Goal: Check status: Check status

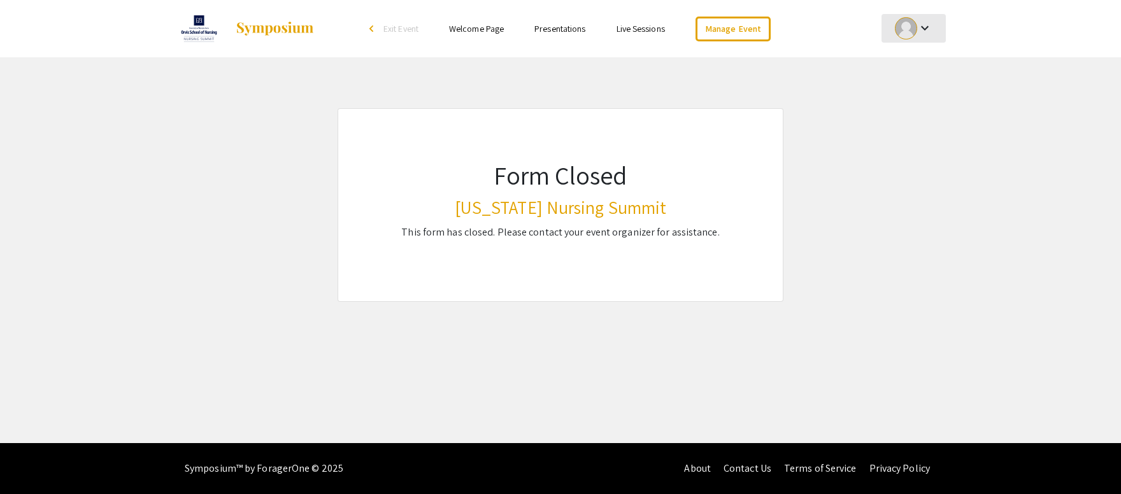
click at [897, 40] on div "keyboard_arrow_down" at bounding box center [914, 28] width 44 height 29
drag, startPoint x: 559, startPoint y: 72, endPoint x: 536, endPoint y: 73, distance: 23.0
click at [554, 72] on div at bounding box center [560, 247] width 1121 height 494
click at [209, 41] on img at bounding box center [198, 29] width 47 height 32
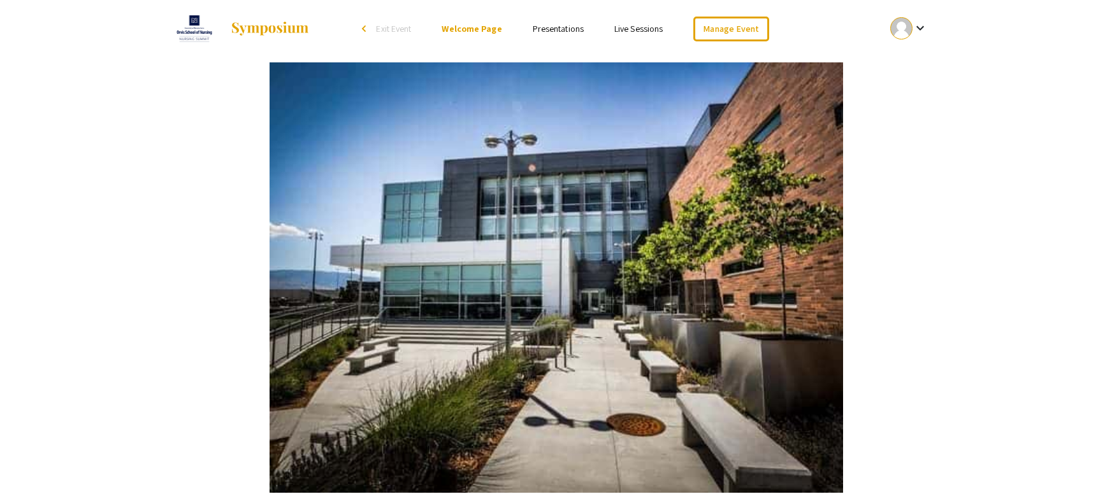
click at [905, 30] on div at bounding box center [901, 28] width 22 height 22
click at [905, 91] on button "My Submissions" at bounding box center [916, 93] width 78 height 31
